Goal: Task Accomplishment & Management: Use online tool/utility

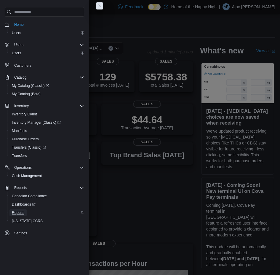
click at [20, 212] on span "Reports" at bounding box center [18, 212] width 12 height 5
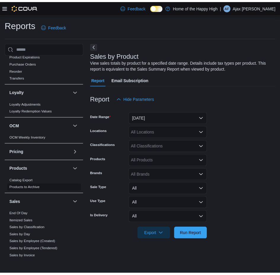
scroll to position [208, 0]
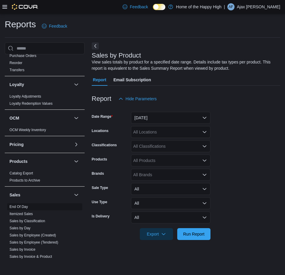
click at [21, 203] on span "End Of Day" at bounding box center [44, 206] width 75 height 7
click at [21, 208] on link "End Of Day" at bounding box center [18, 207] width 18 height 4
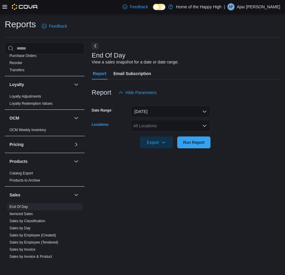
click at [157, 130] on div "All Locations" at bounding box center [170, 126] width 79 height 12
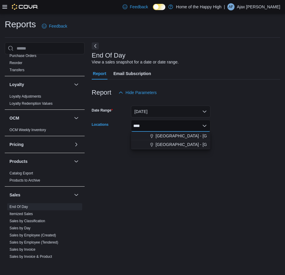
type input "*****"
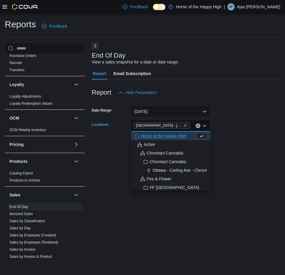
click at [258, 142] on form "Date Range [DATE] Locations [GEOGRAPHIC_DATA] - [GEOGRAPHIC_DATA] - Fire & Flow…" at bounding box center [186, 123] width 188 height 50
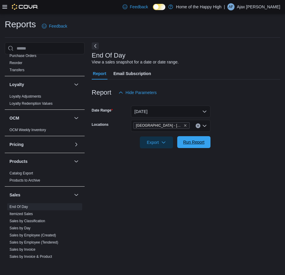
click at [195, 143] on span "Run Report" at bounding box center [193, 142] width 21 height 6
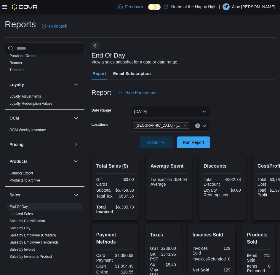
click at [92, 46] on button "Next" at bounding box center [95, 45] width 7 height 7
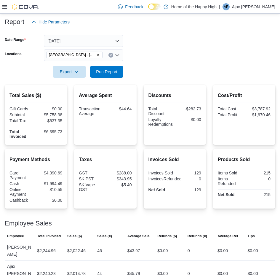
scroll to position [78, 0]
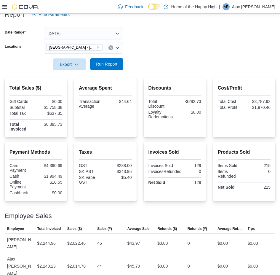
click at [117, 62] on span "Run Report" at bounding box center [107, 64] width 26 height 12
